Goal: Find specific page/section: Find specific page/section

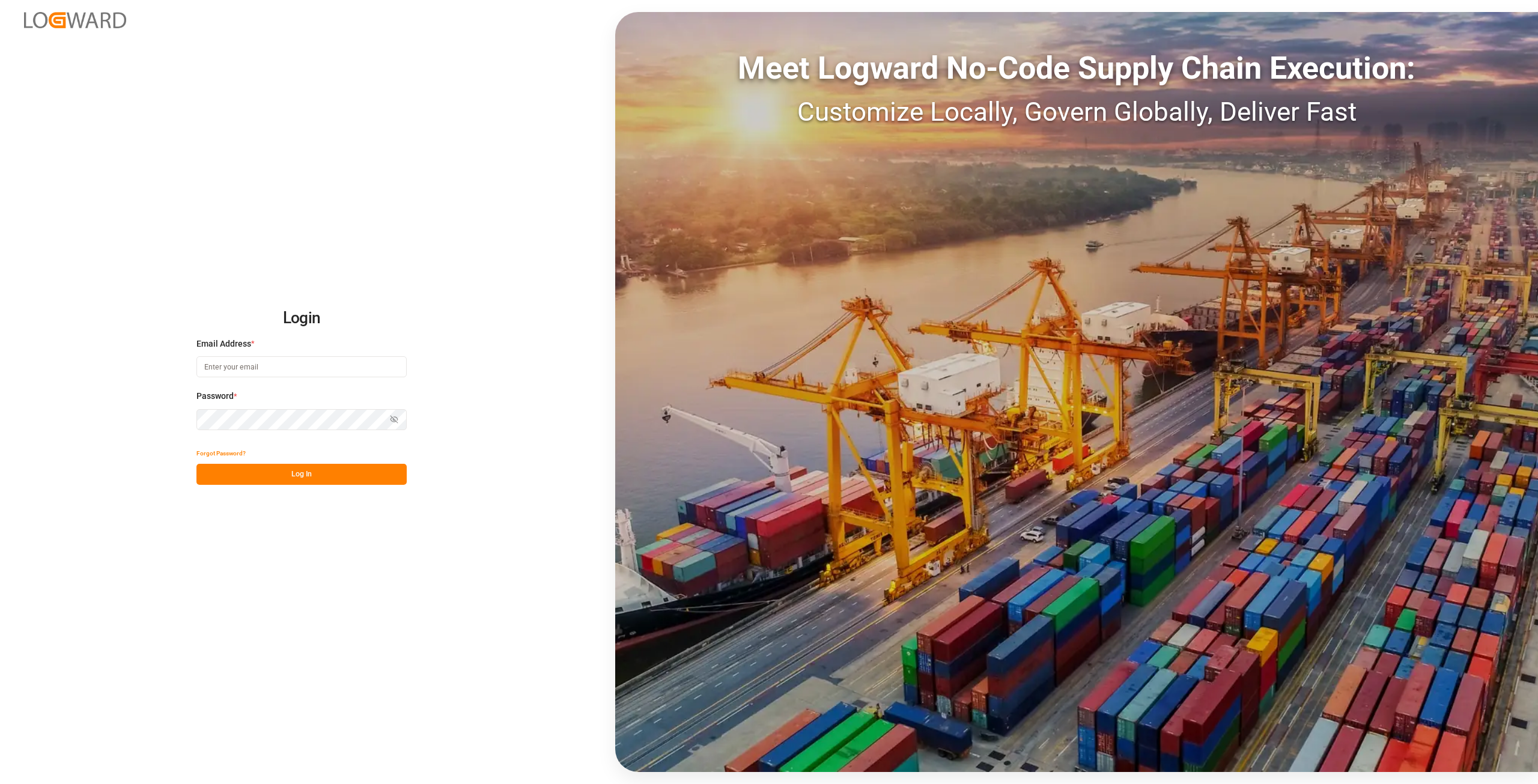
type input "[PERSON_NAME][EMAIL_ADDRESS][DOMAIN_NAME]"
click at [102, 428] on div "Login Email Address * alexander.schoeps@leschaco.com Password * Show password F…" at bounding box center [769, 392] width 1538 height 784
click at [132, 419] on div "Login Email Address * alexander.schoeps@leschaco.com Password * Show password F…" at bounding box center [769, 392] width 1538 height 784
click at [206, 477] on button "Log In" at bounding box center [301, 474] width 210 height 21
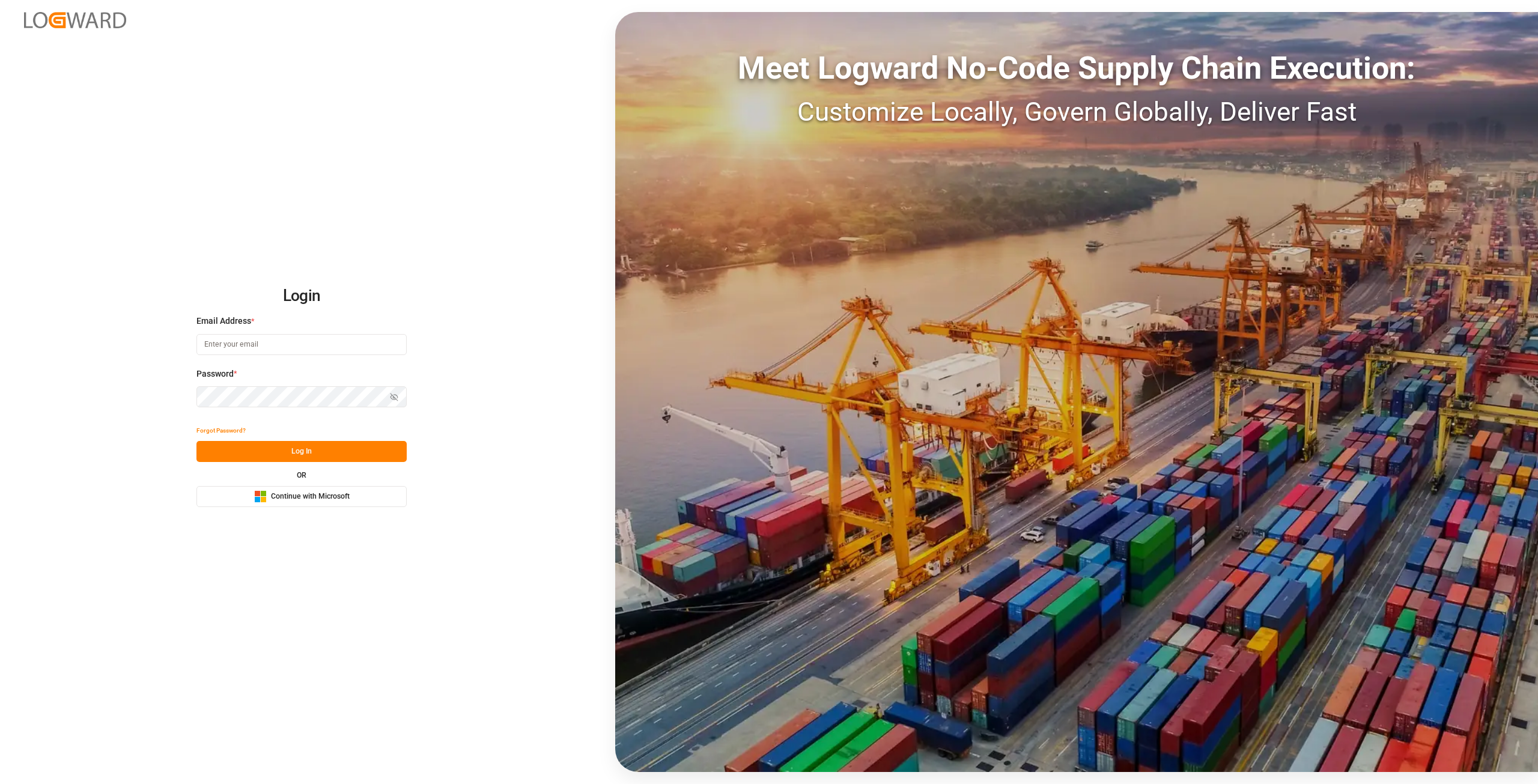
type input "[PERSON_NAME][EMAIL_ADDRESS][DOMAIN_NAME]"
click at [15, 402] on div "Login Email Address * [PERSON_NAME][EMAIL_ADDRESS][DOMAIN_NAME] Password * Show…" at bounding box center [769, 392] width 1538 height 784
click at [224, 454] on button "Log In" at bounding box center [301, 451] width 210 height 21
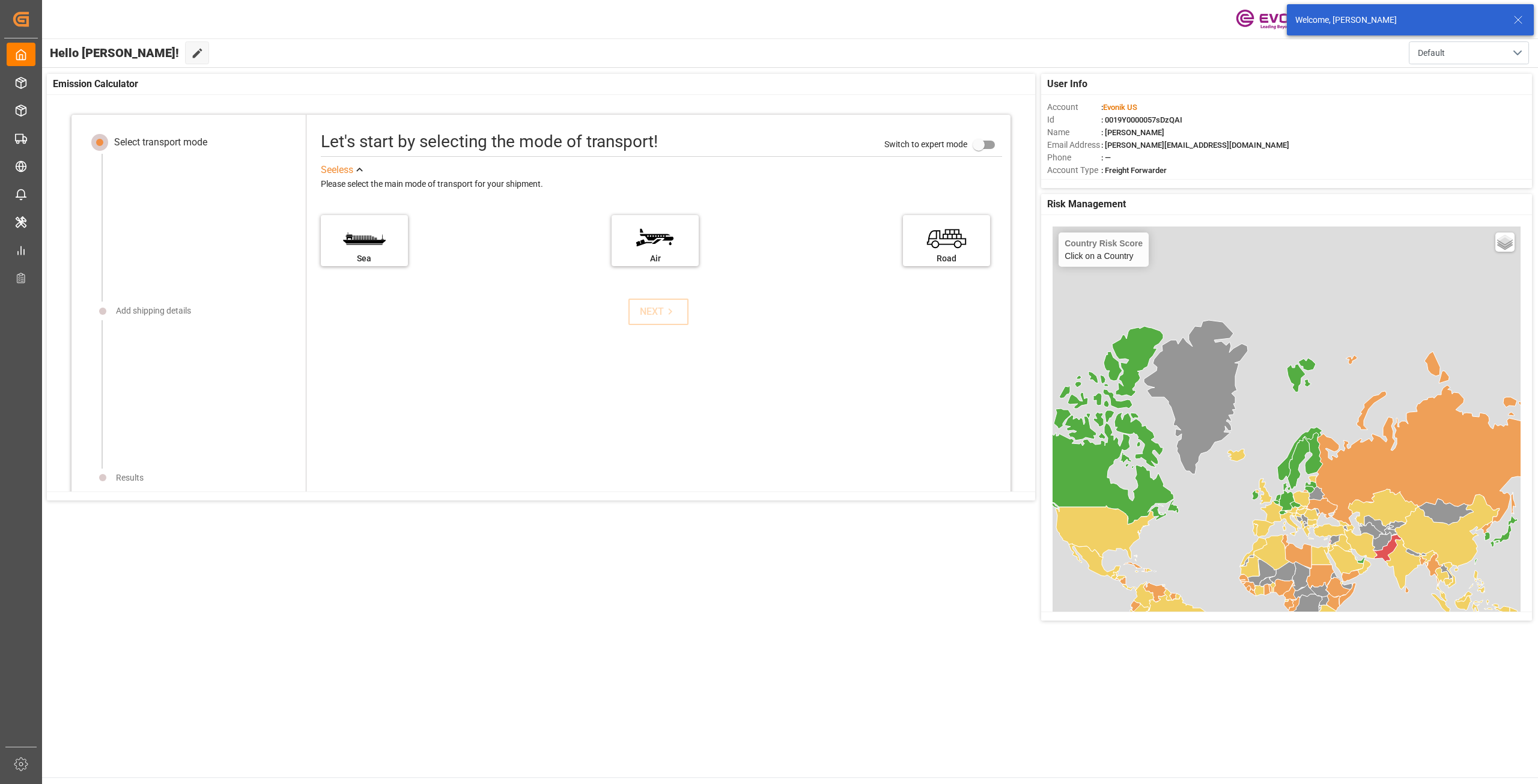
click at [1514, 24] on icon at bounding box center [1519, 20] width 15 height 15
click at [1426, 19] on div "button" at bounding box center [1426, 19] width 12 height 12
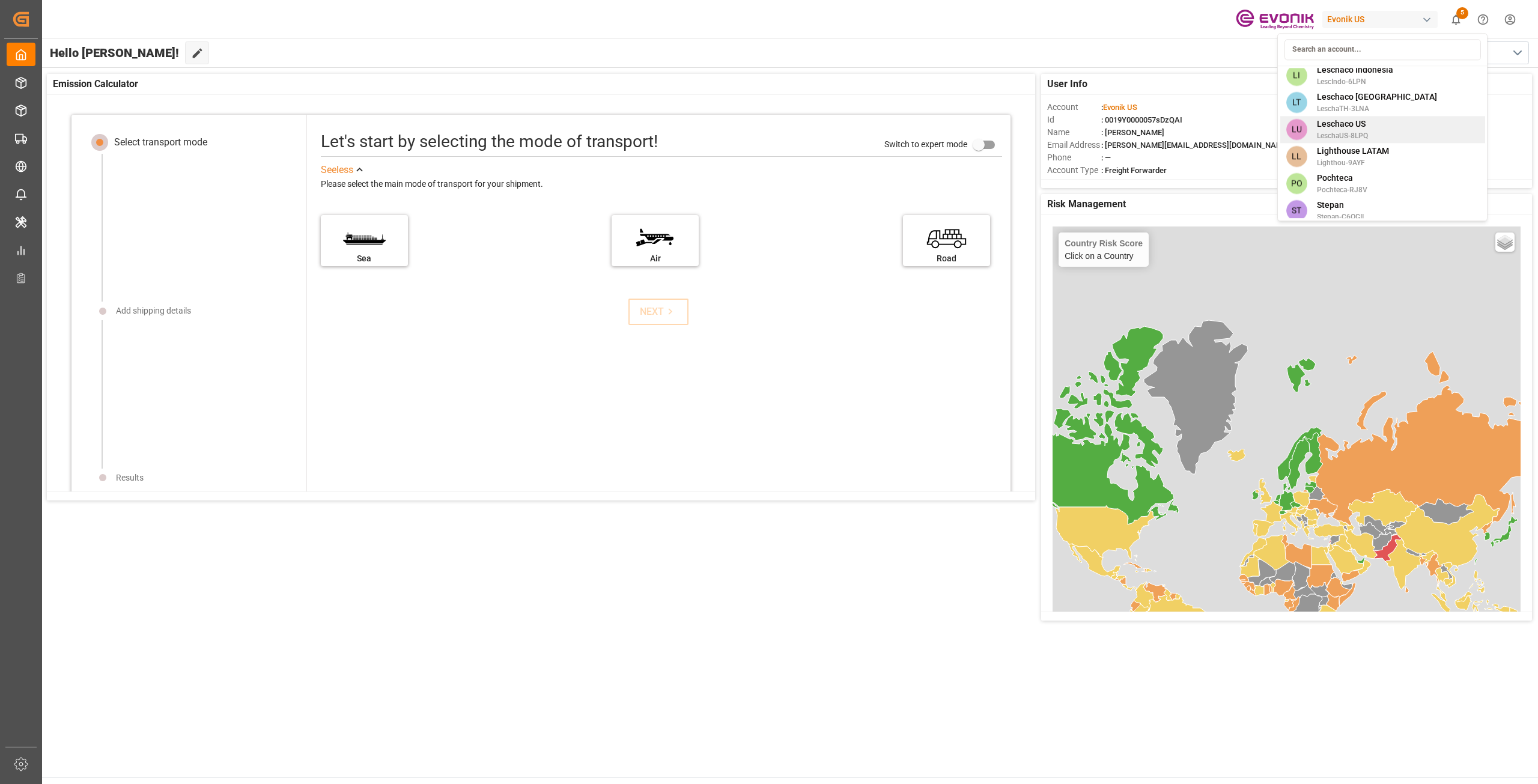
scroll to position [162, 0]
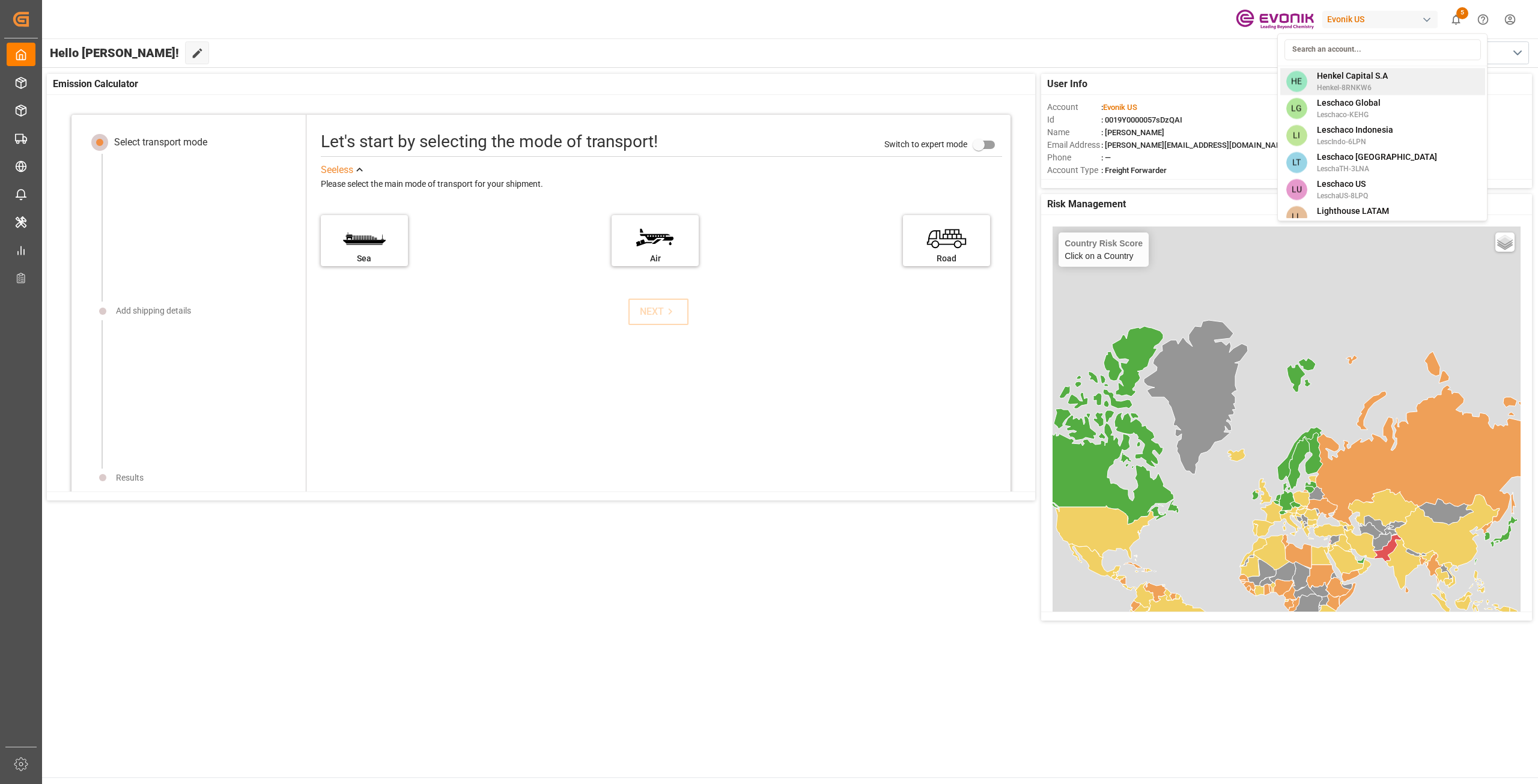
click at [1369, 76] on span "Henkel Capital S.A" at bounding box center [1352, 76] width 70 height 13
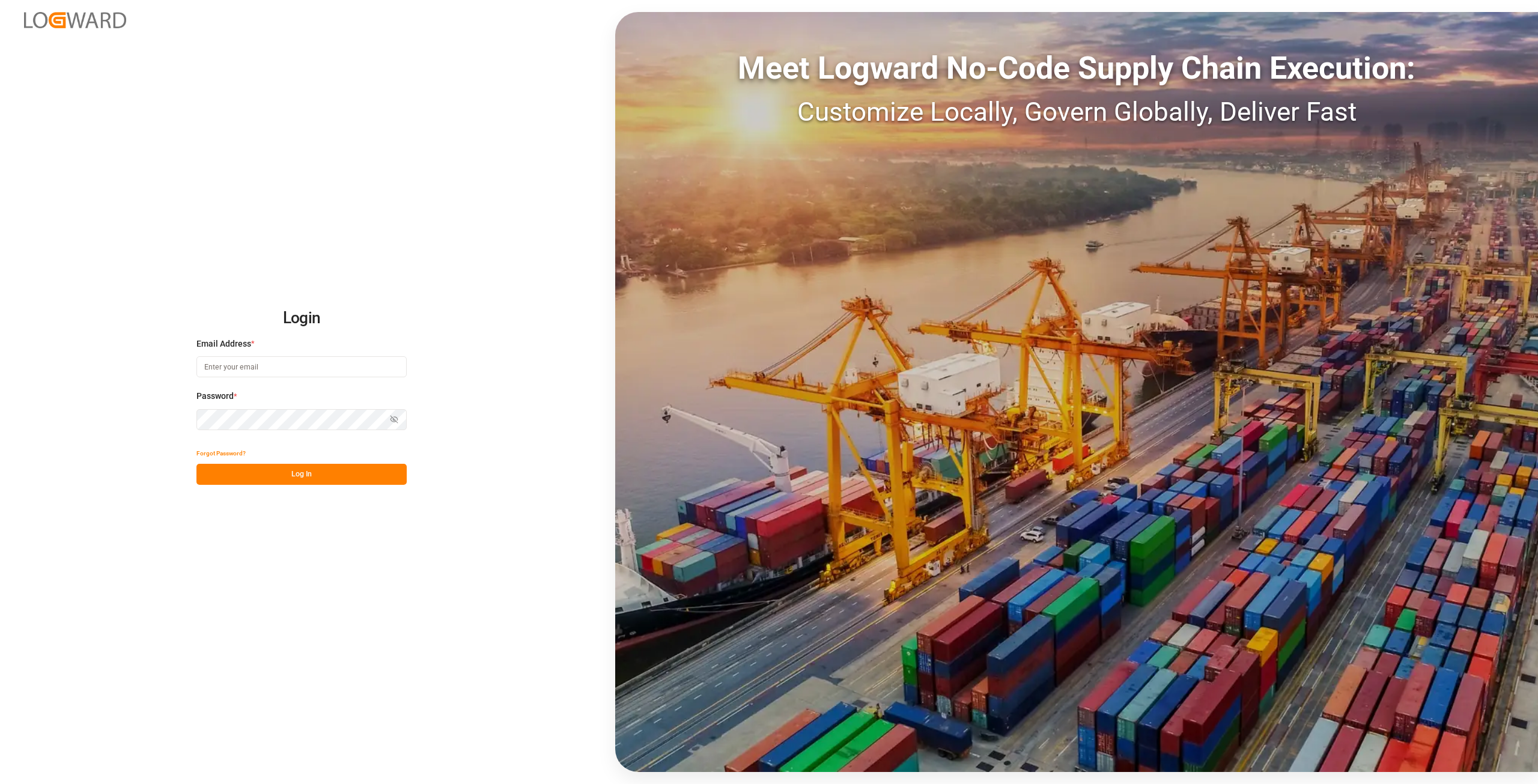
type input "[PERSON_NAME][EMAIL_ADDRESS][DOMAIN_NAME]"
click at [112, 401] on div "Login Email Address * alexander.schoeps@leschaco.com Password * Show password F…" at bounding box center [769, 392] width 1538 height 784
click at [231, 472] on button "Log In" at bounding box center [301, 474] width 210 height 21
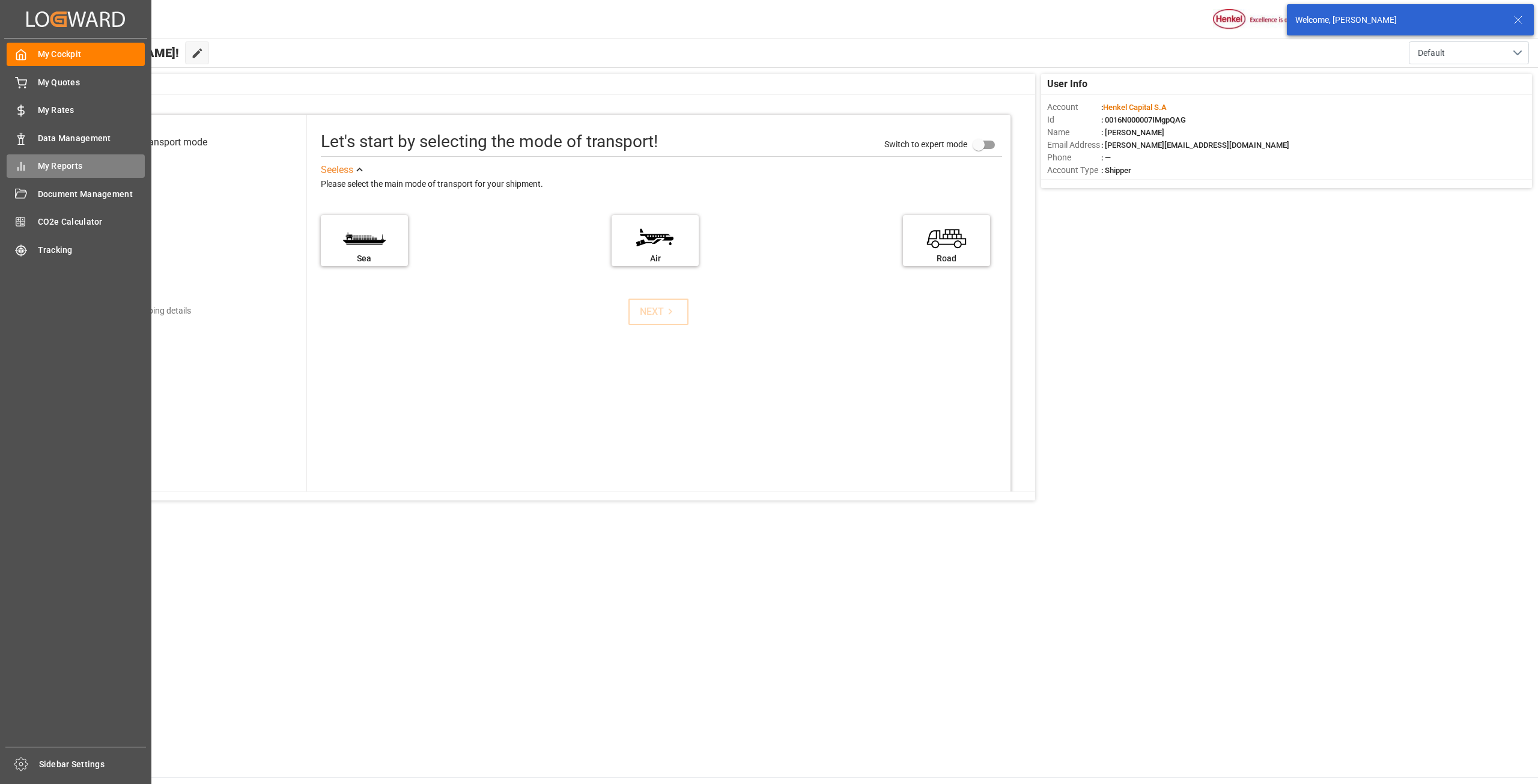
click at [66, 176] on div "My Reports My Reports" at bounding box center [75, 166] width 139 height 23
